Goal: Transaction & Acquisition: Purchase product/service

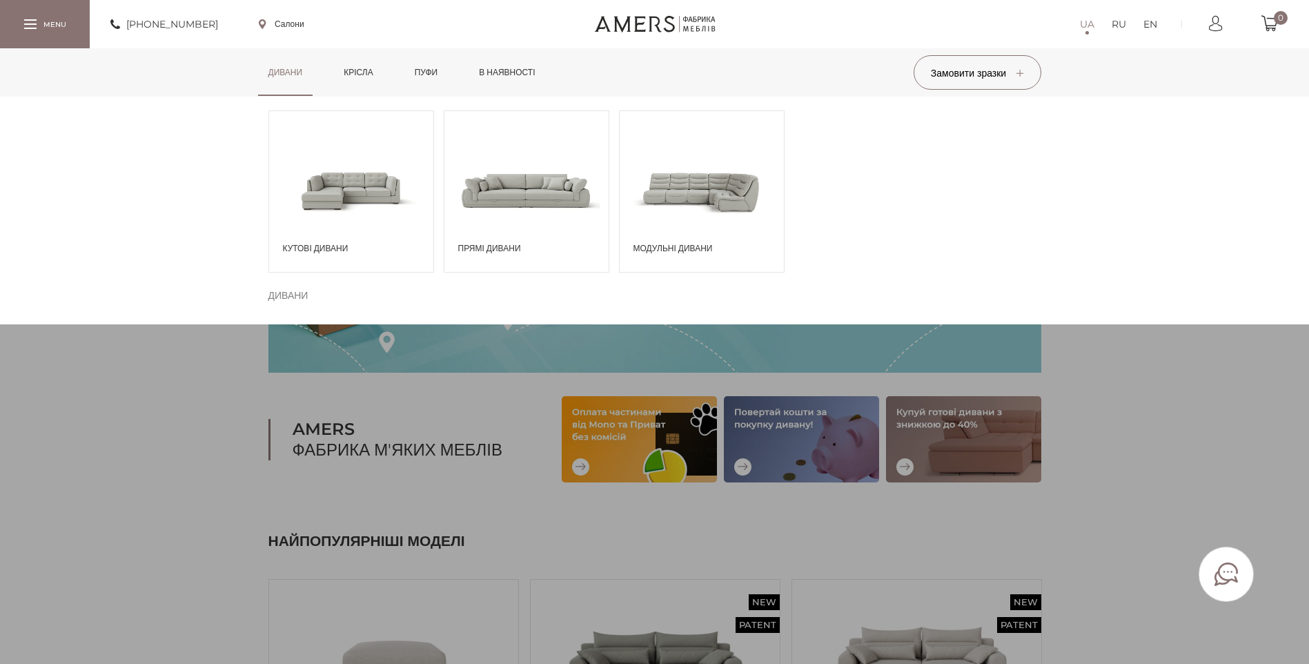
click at [509, 175] on span at bounding box center [526, 190] width 164 height 96
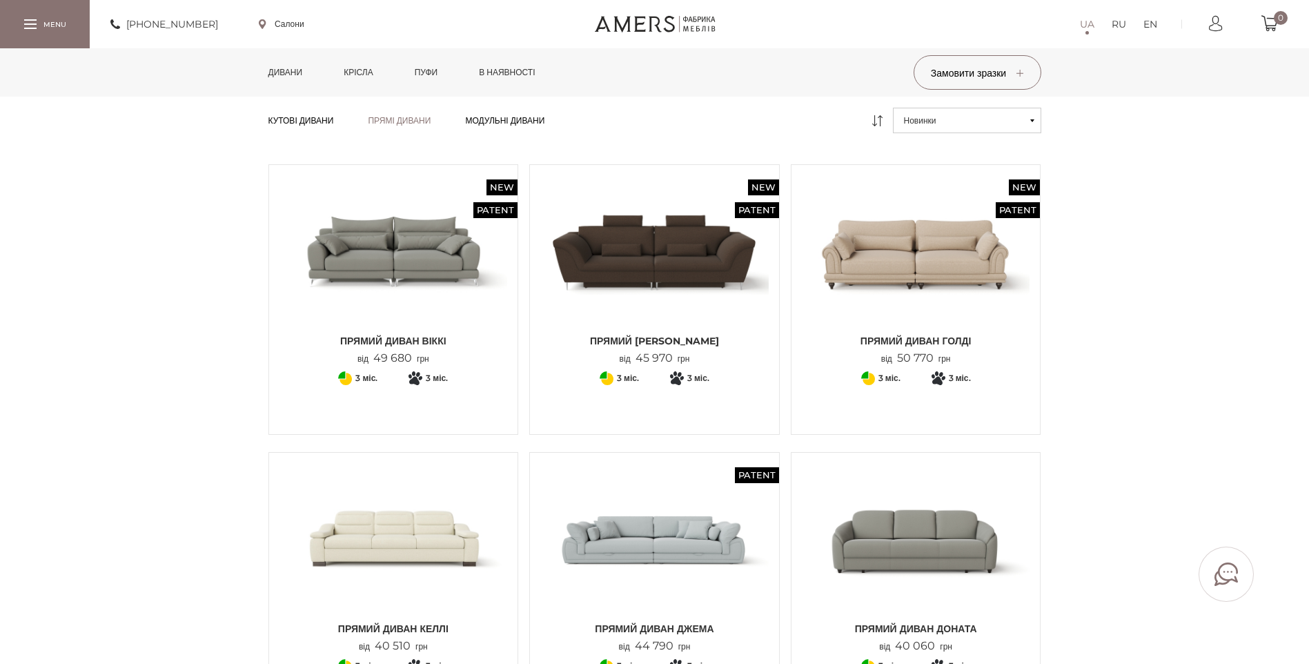
scroll to position [138, 0]
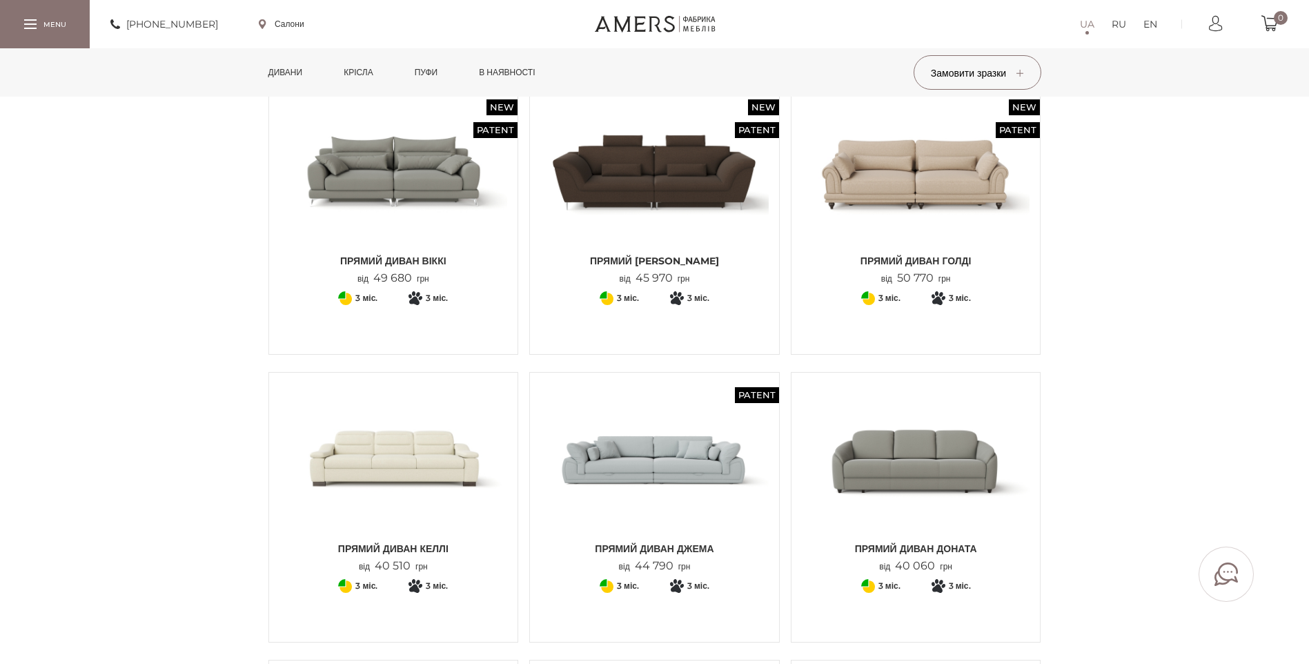
click at [680, 175] on img at bounding box center [654, 171] width 228 height 152
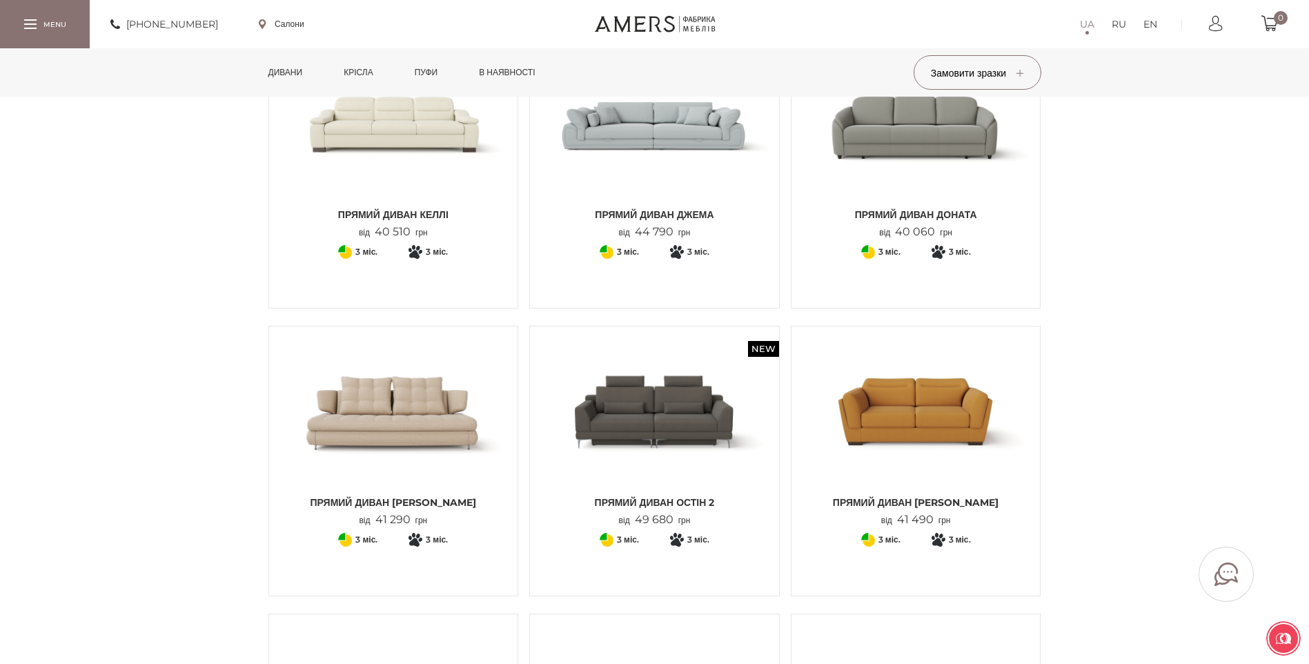
scroll to position [552, 0]
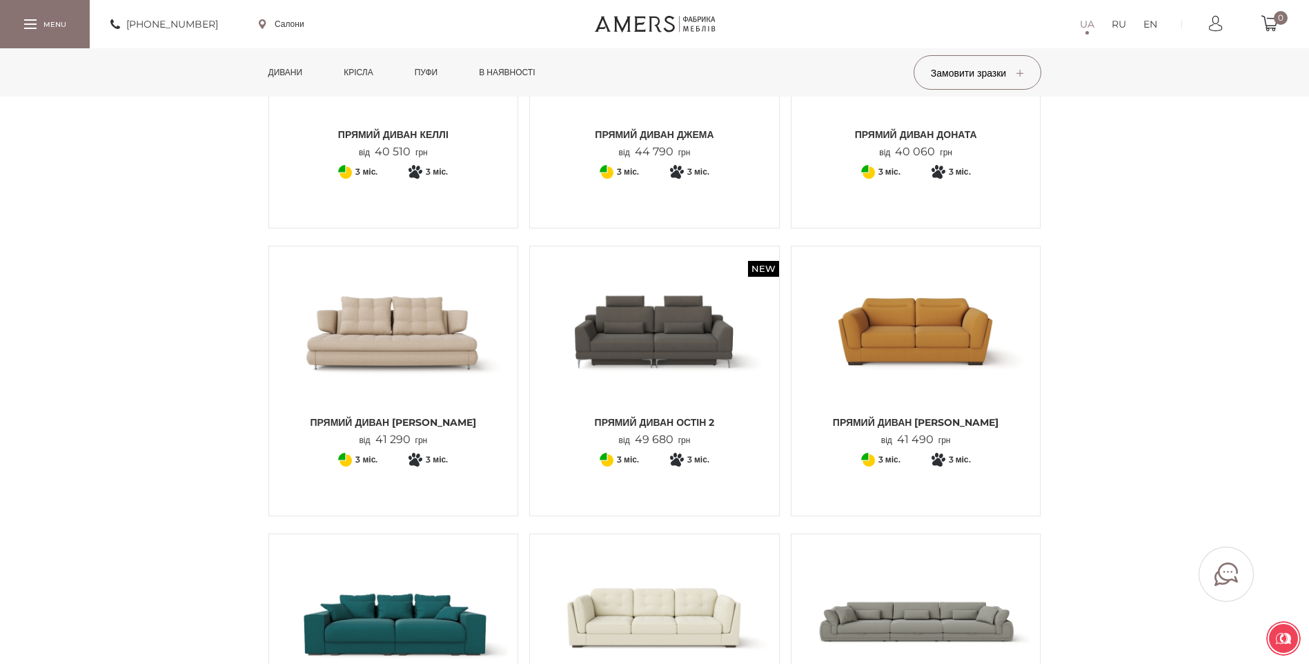
click at [392, 354] on img at bounding box center [393, 333] width 228 height 152
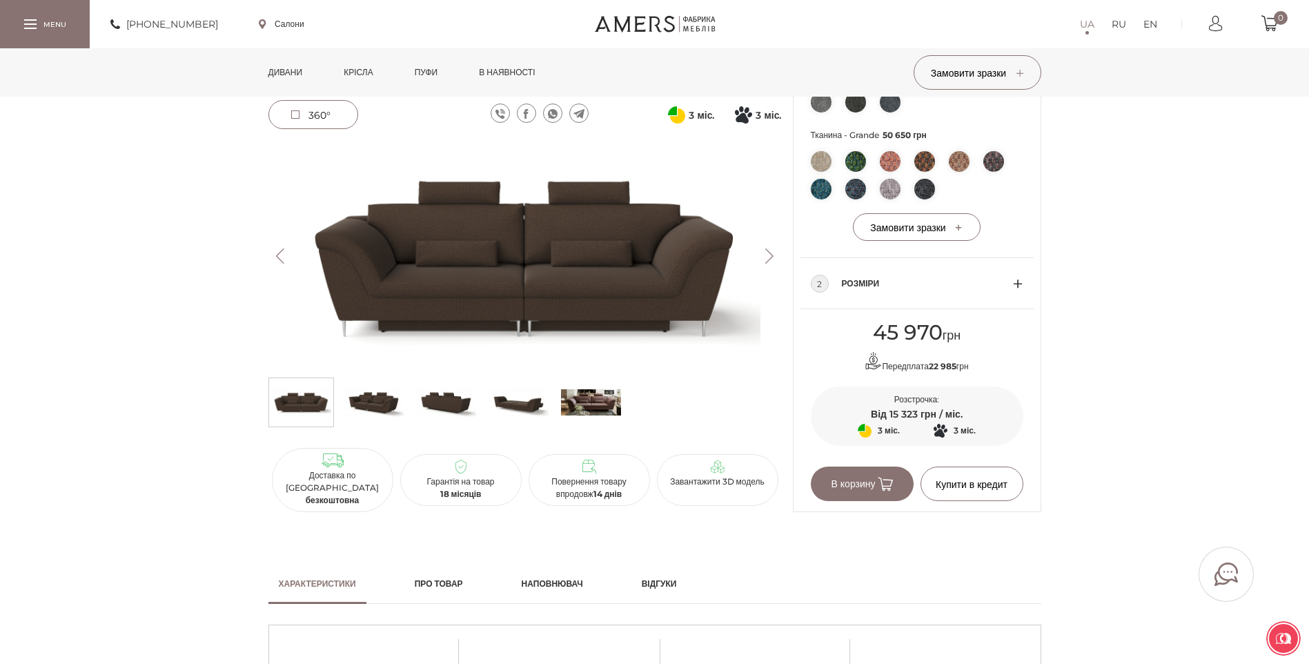
scroll to position [690, 0]
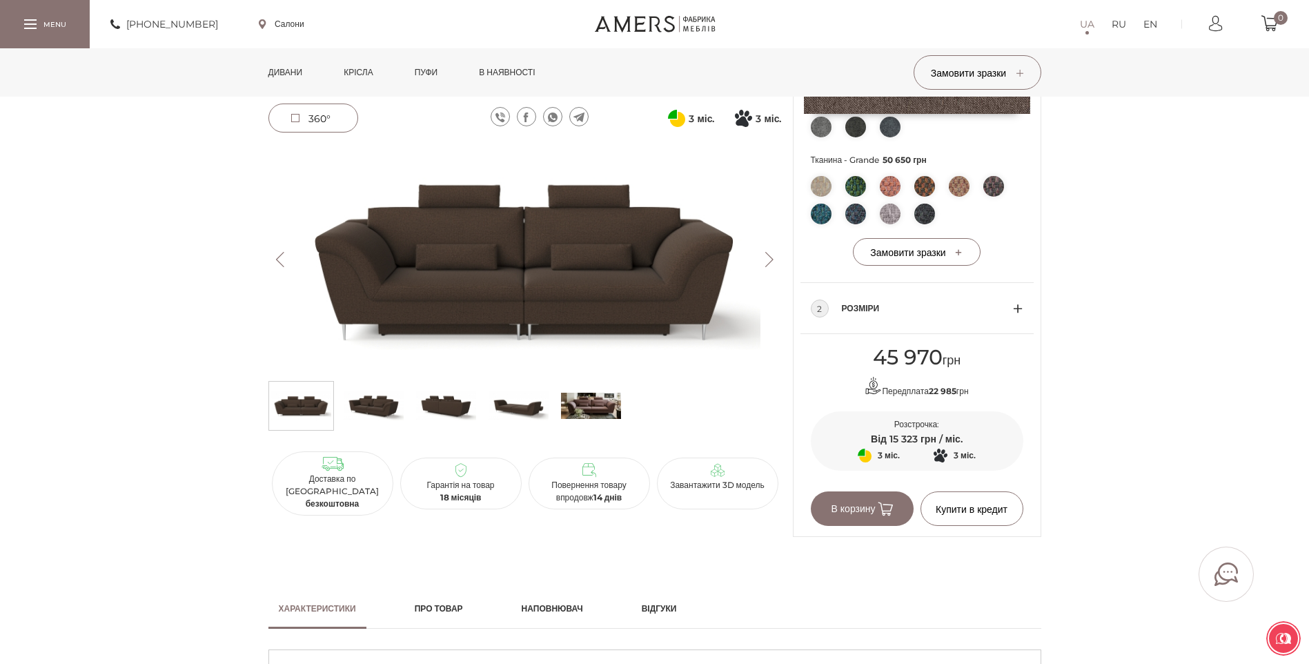
click at [522, 395] on img at bounding box center [518, 405] width 60 height 41
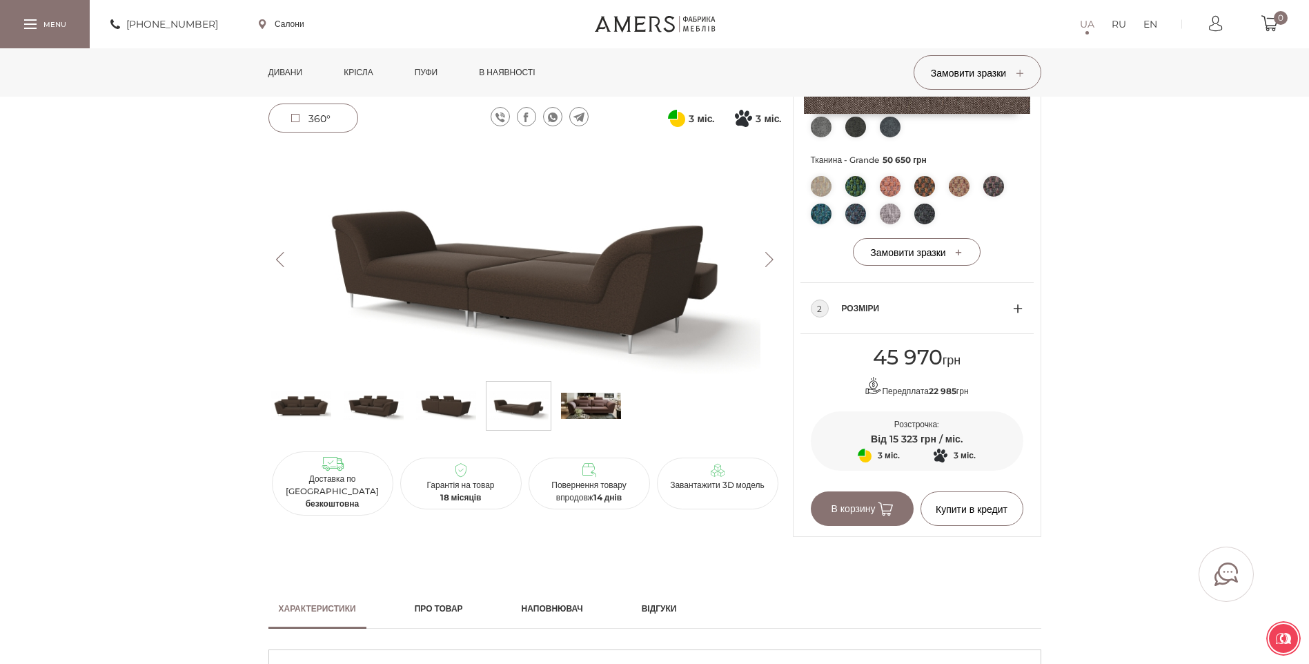
click at [429, 409] on img at bounding box center [446, 405] width 60 height 41
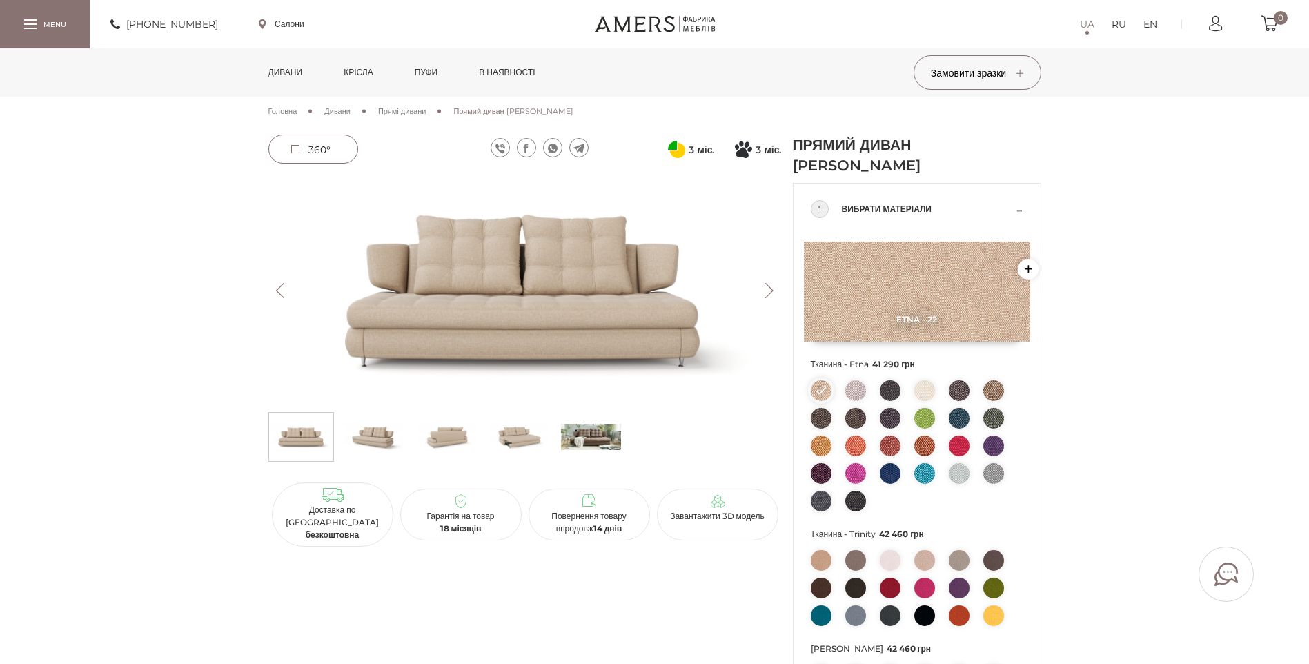
click at [774, 288] on button "Next" at bounding box center [770, 290] width 24 height 15
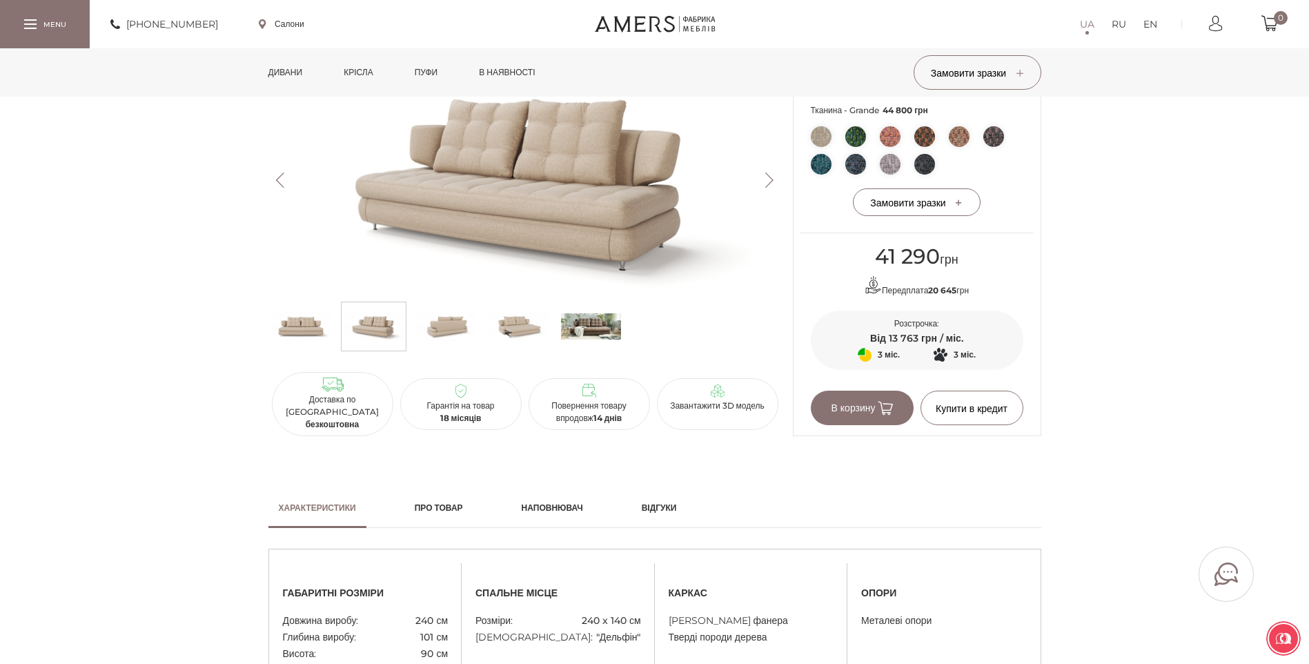
scroll to position [759, 0]
